Goal: Understand process/instructions

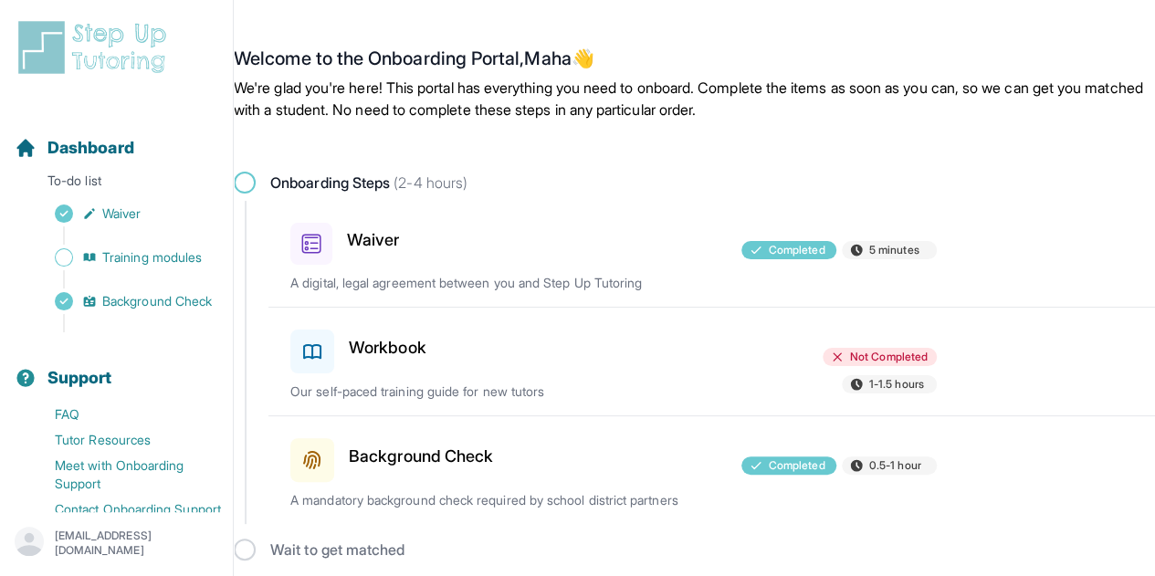
scroll to position [9, 0]
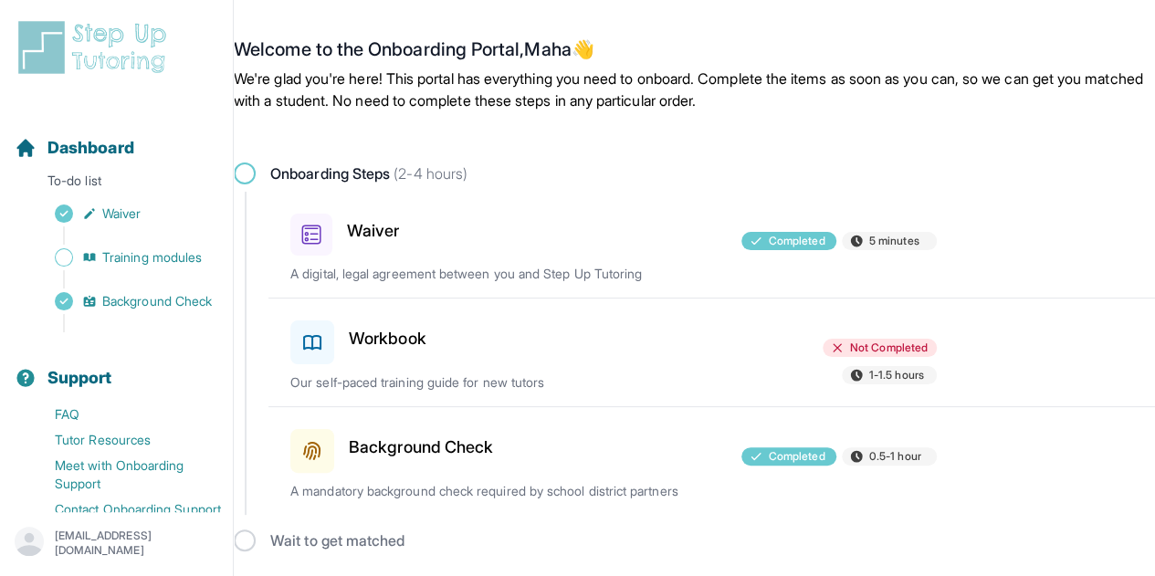
click at [483, 492] on p "A mandatory background check required by school district partners" at bounding box center [500, 491] width 421 height 18
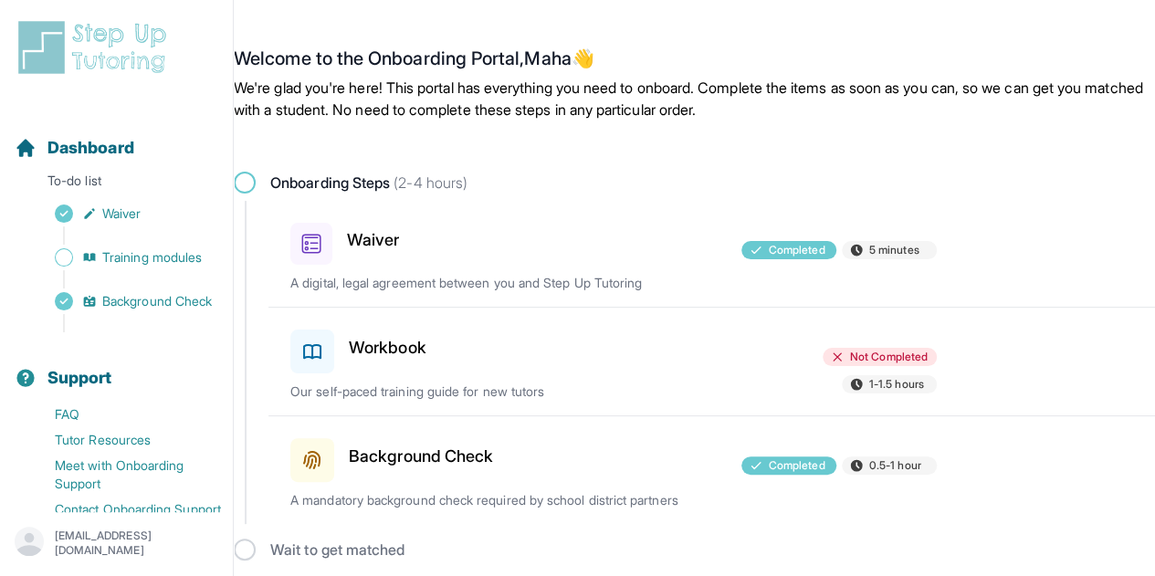
click at [375, 355] on h3 "Workbook" at bounding box center [388, 348] width 78 height 26
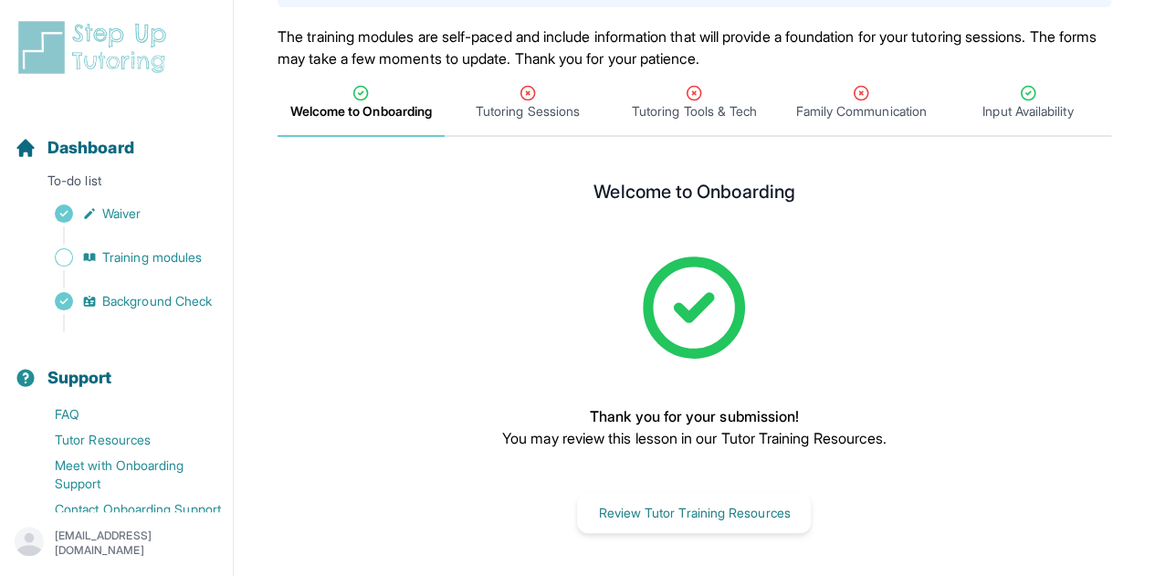
scroll to position [168, 0]
click at [520, 116] on span "Tutoring Sessions" at bounding box center [528, 111] width 104 height 18
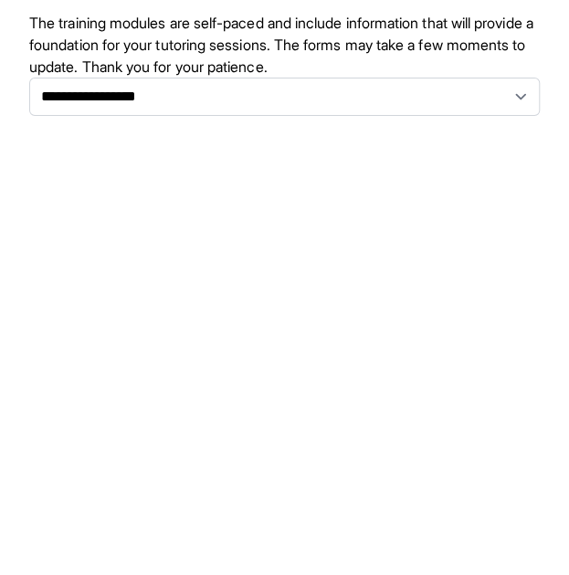
scroll to position [213, 0]
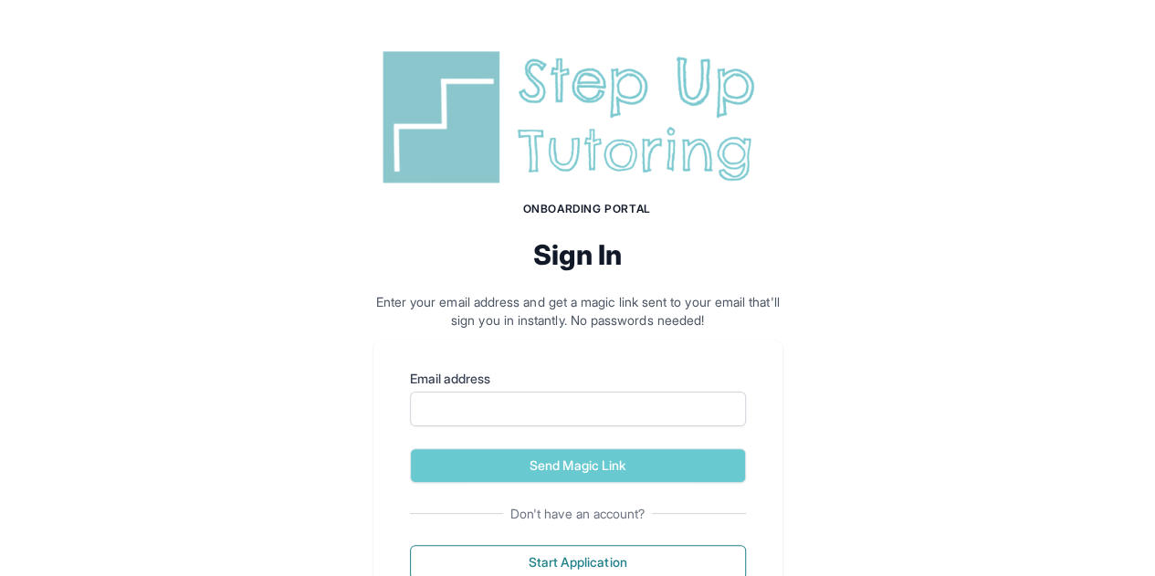
scroll to position [66, 0]
